Goal: Task Accomplishment & Management: Manage account settings

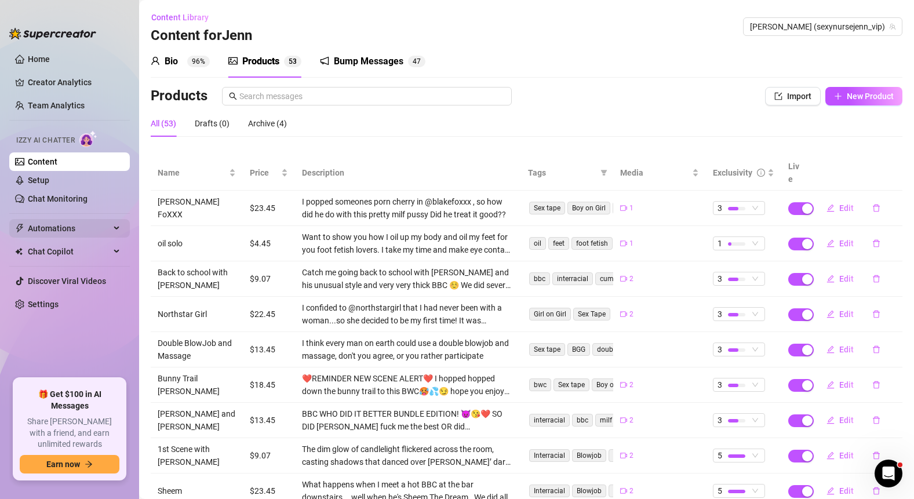
click at [68, 226] on span "Automations" at bounding box center [69, 228] width 82 height 19
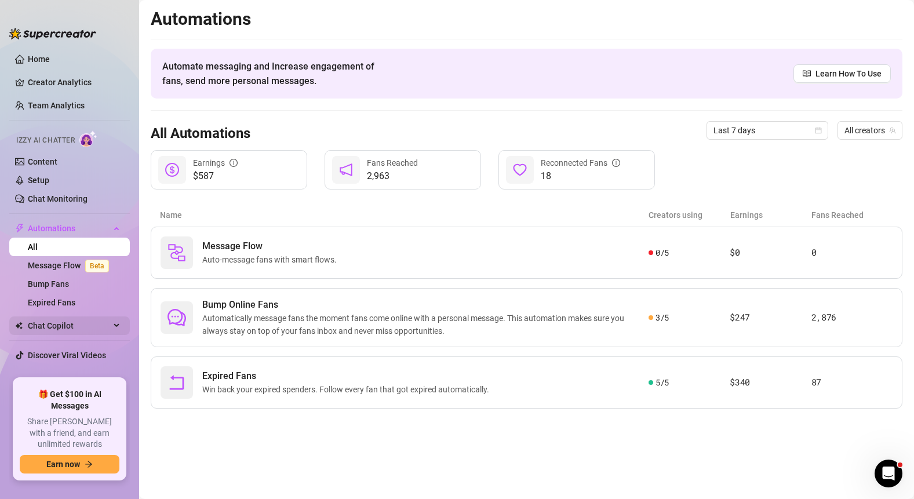
click at [75, 327] on span "Chat Copilot" at bounding box center [69, 326] width 82 height 19
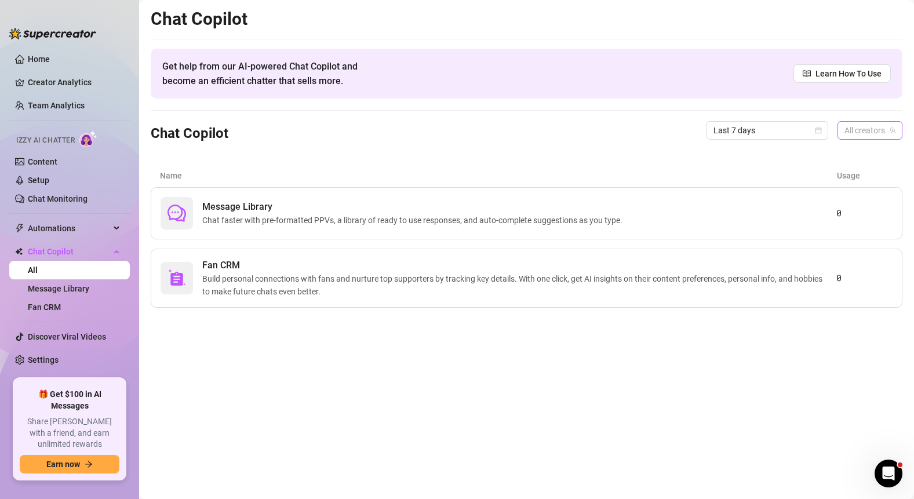
click at [897, 132] on div "All creators" at bounding box center [870, 130] width 65 height 19
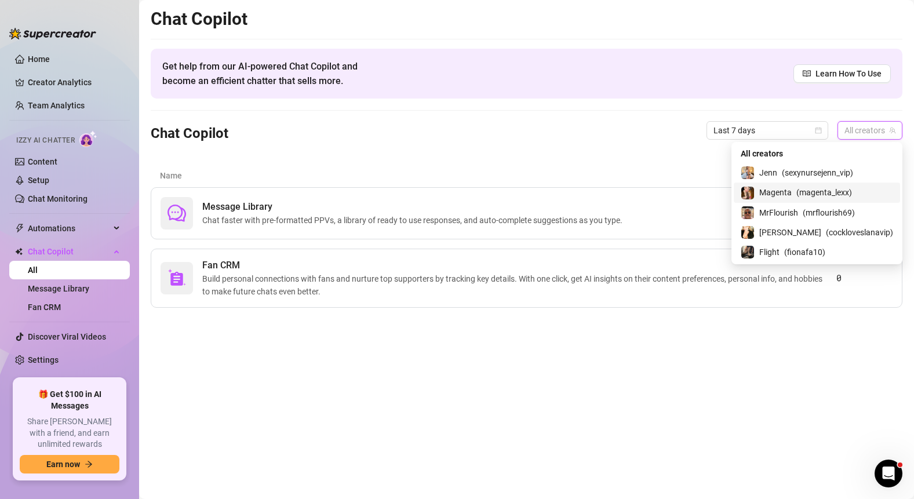
click at [847, 192] on span "( magenta_lexx )" at bounding box center [825, 192] width 56 height 13
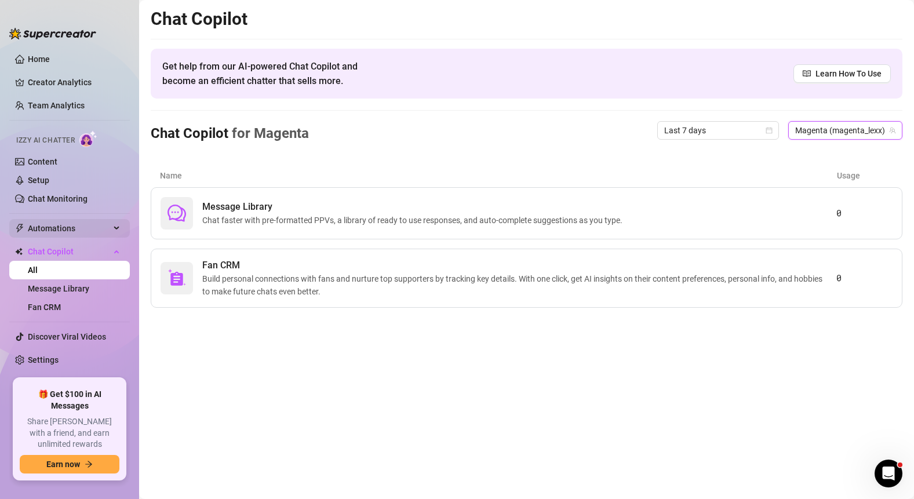
click at [72, 228] on span "Automations" at bounding box center [69, 228] width 82 height 19
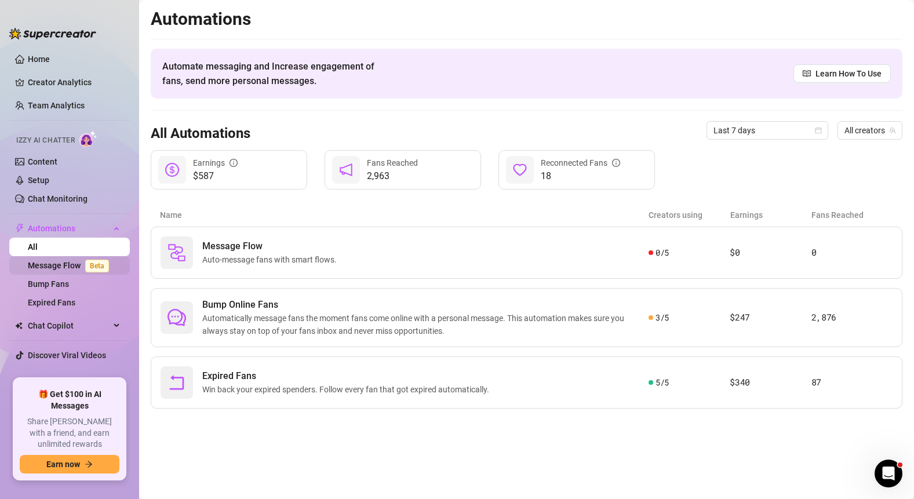
click at [71, 261] on link "Message Flow Beta" at bounding box center [71, 265] width 86 height 9
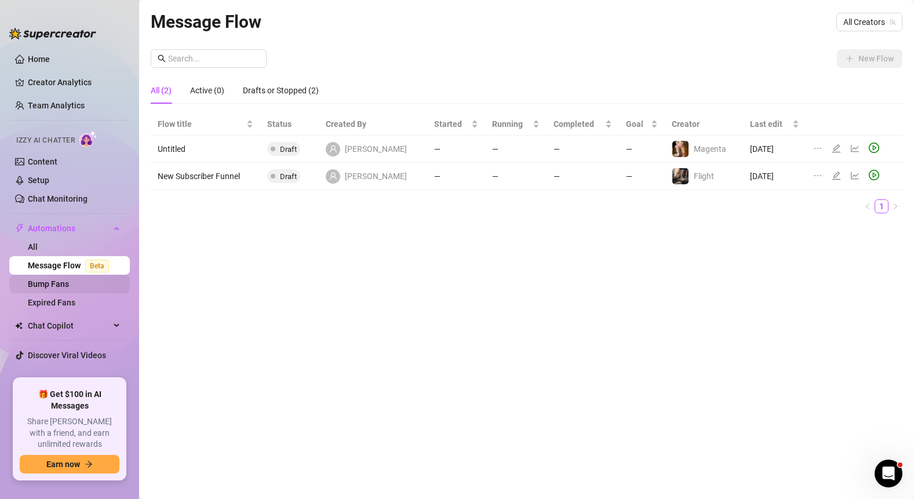
click at [69, 288] on link "Bump Fans" at bounding box center [48, 283] width 41 height 9
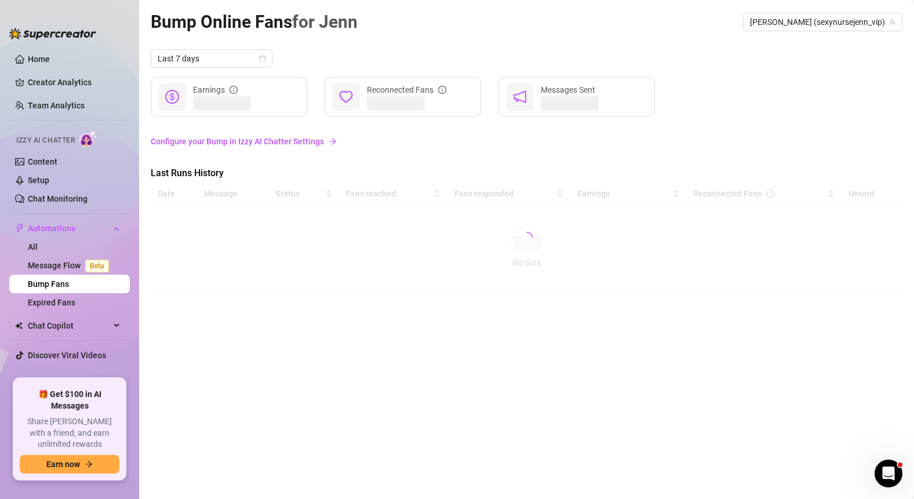
click at [290, 141] on link "Configure your Bump in Izzy AI Chatter Settings" at bounding box center [527, 141] width 752 height 13
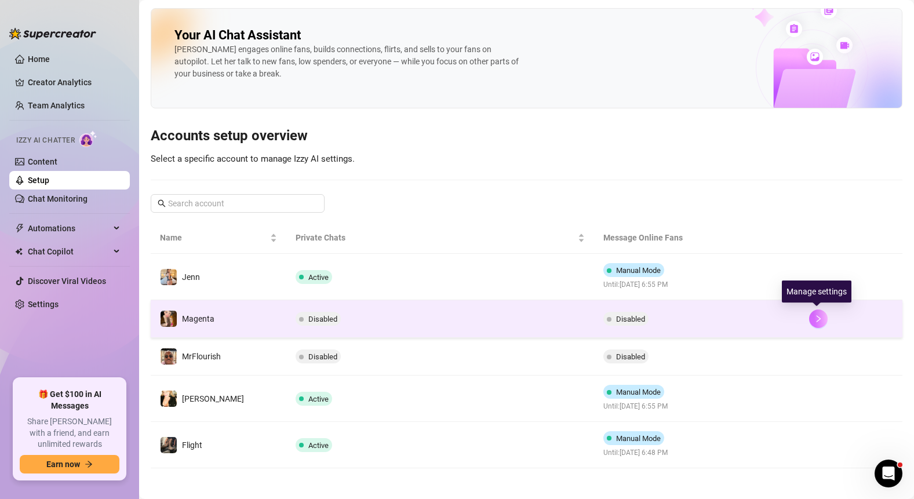
click at [822, 322] on button "button" at bounding box center [818, 319] width 19 height 19
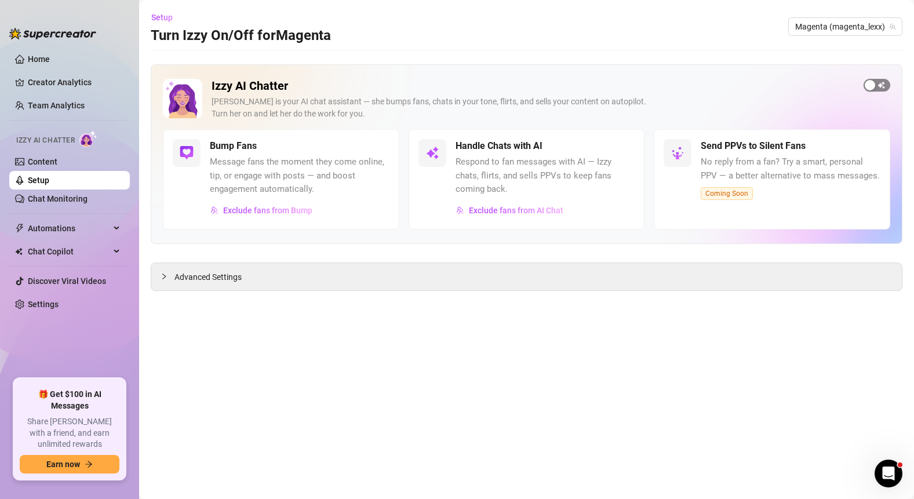
click at [873, 86] on div "button" at bounding box center [870, 85] width 10 height 10
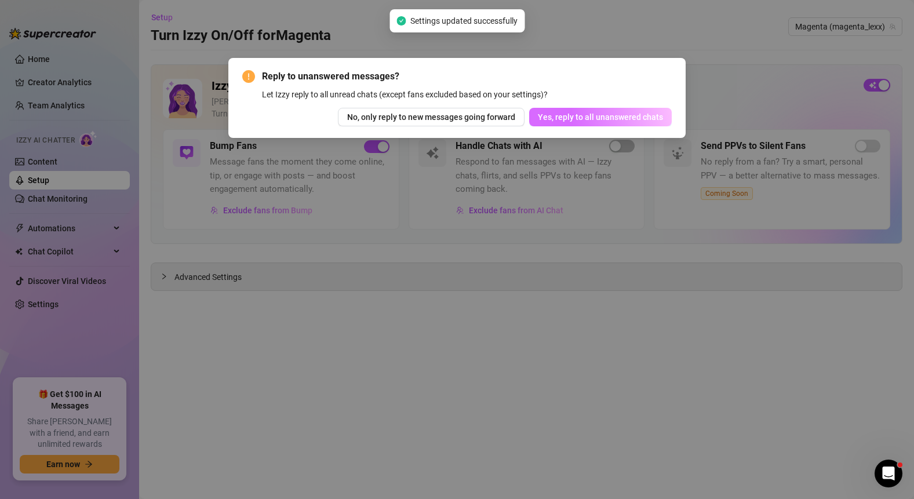
click at [628, 121] on span "Yes, reply to all unanswered chats" at bounding box center [600, 116] width 125 height 9
